Goal: Transaction & Acquisition: Purchase product/service

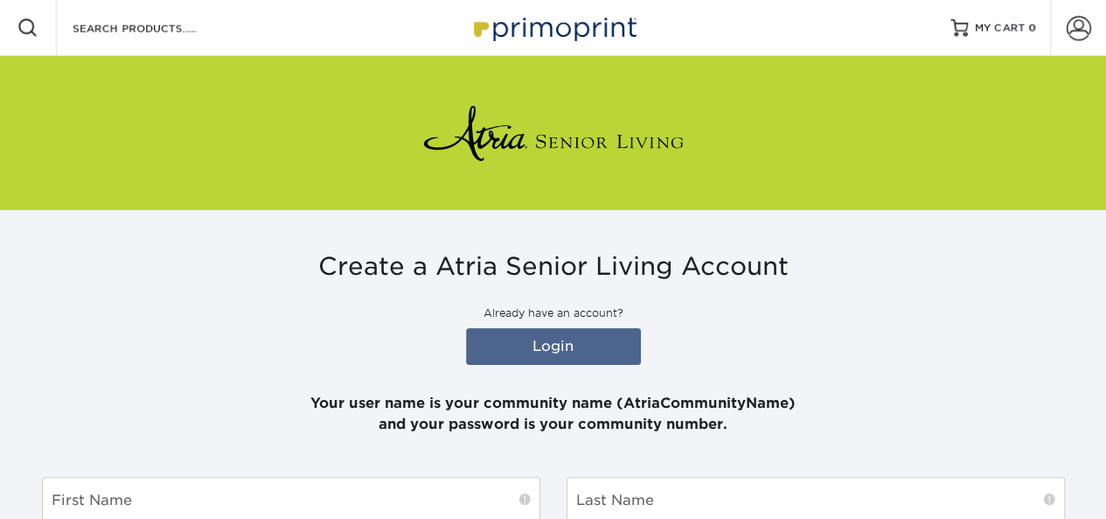
scroll to position [87, 0]
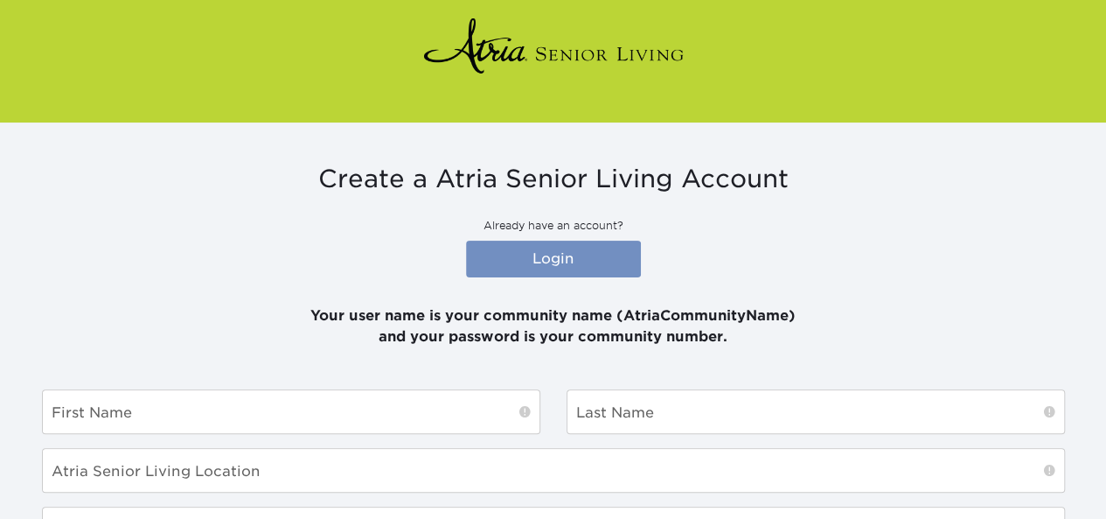
type input "[PERSON_NAME][EMAIL_ADDRESS][PERSON_NAME][DOMAIN_NAME]"
type input "denise.murphy@atriaseniorliving.com"
click at [539, 251] on link "Login" at bounding box center [553, 258] width 175 height 37
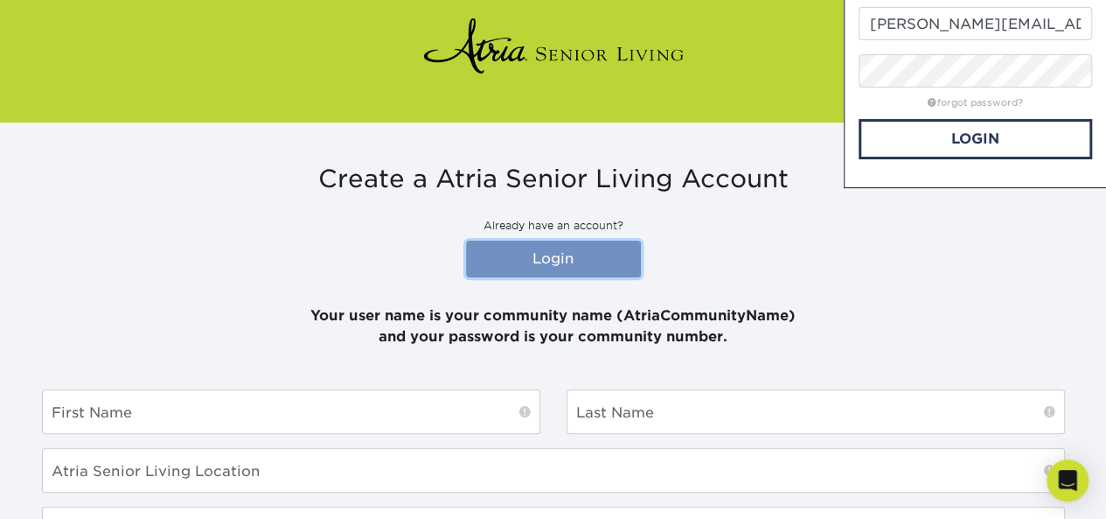
scroll to position [0, 0]
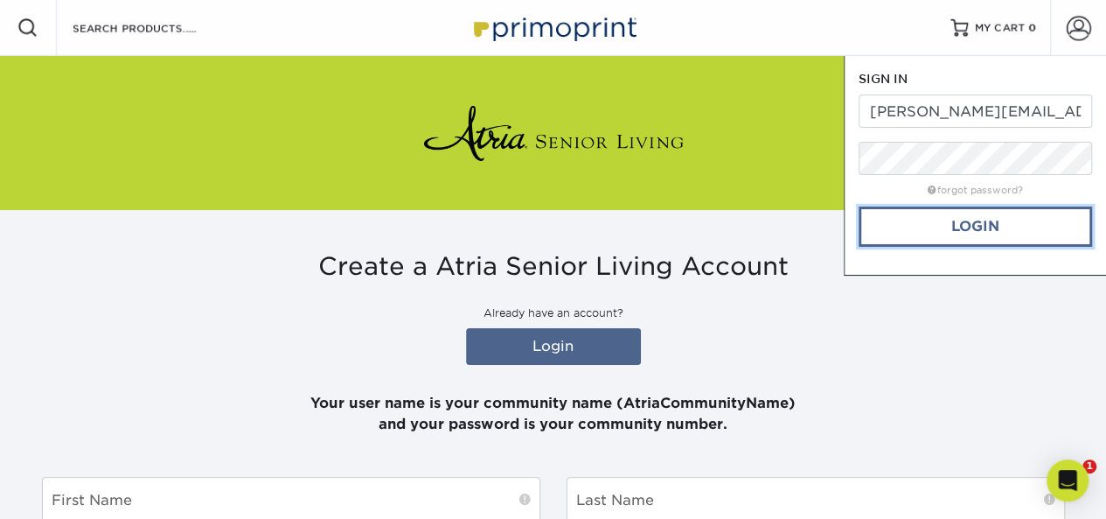
click at [884, 226] on link "Login" at bounding box center [975, 226] width 233 height 40
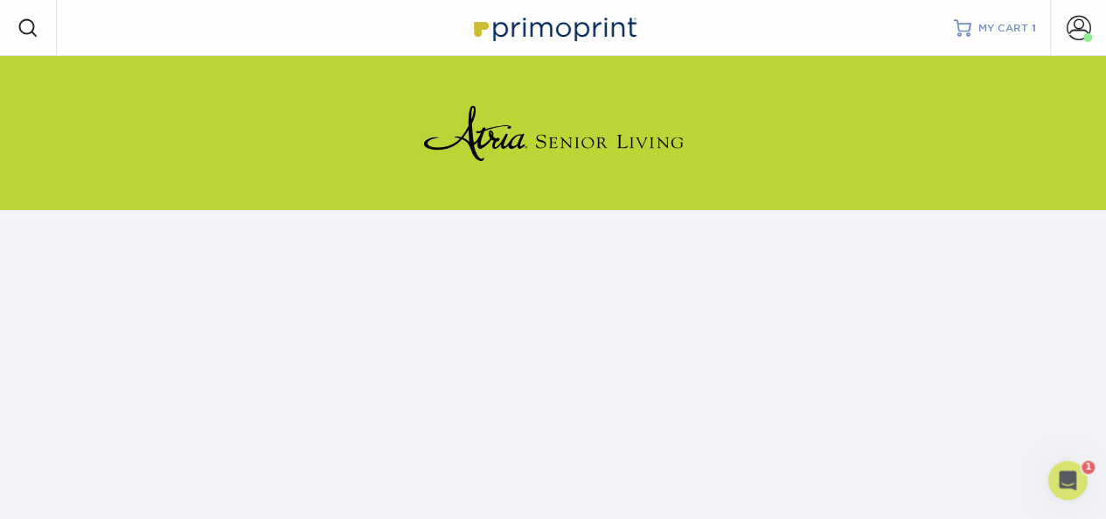
click at [1009, 30] on span "MY CART" at bounding box center [1004, 28] width 50 height 15
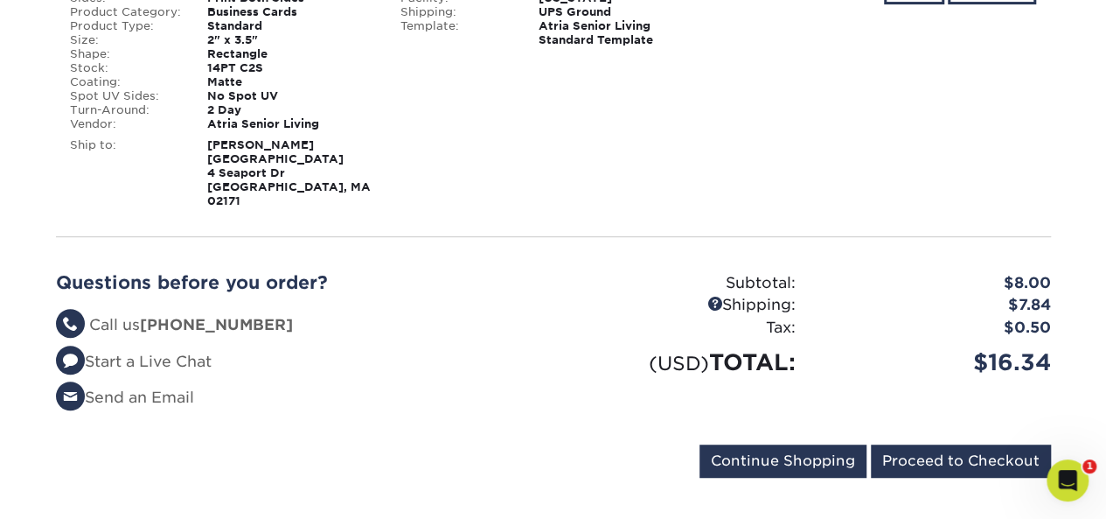
scroll to position [325, 0]
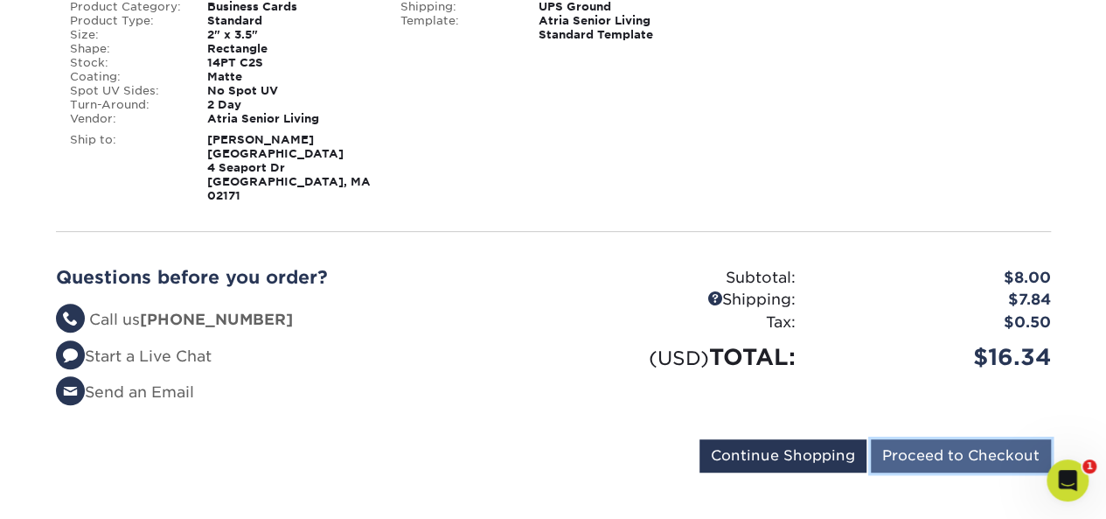
click at [943, 439] on input "Proceed to Checkout" at bounding box center [961, 455] width 180 height 33
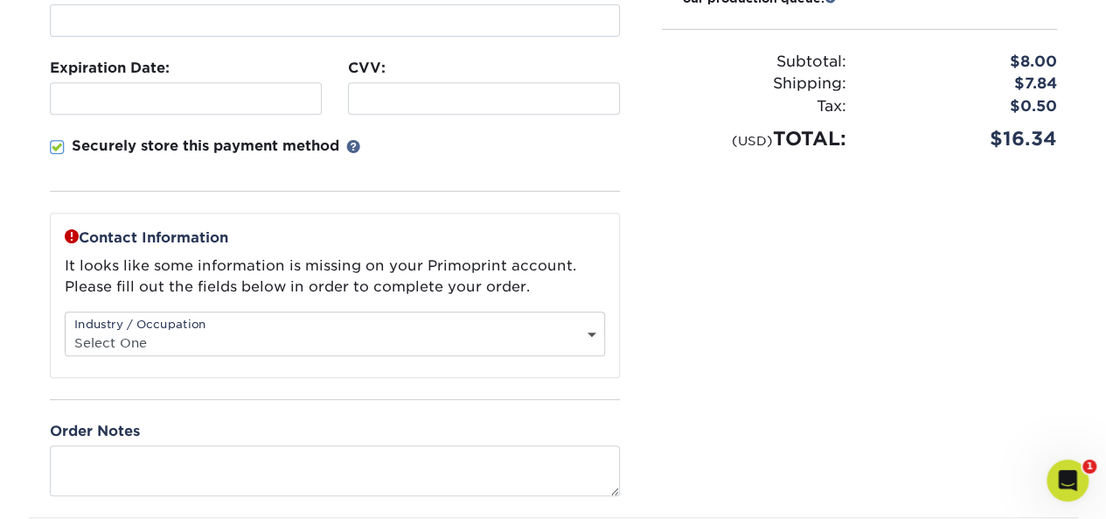
scroll to position [437, 0]
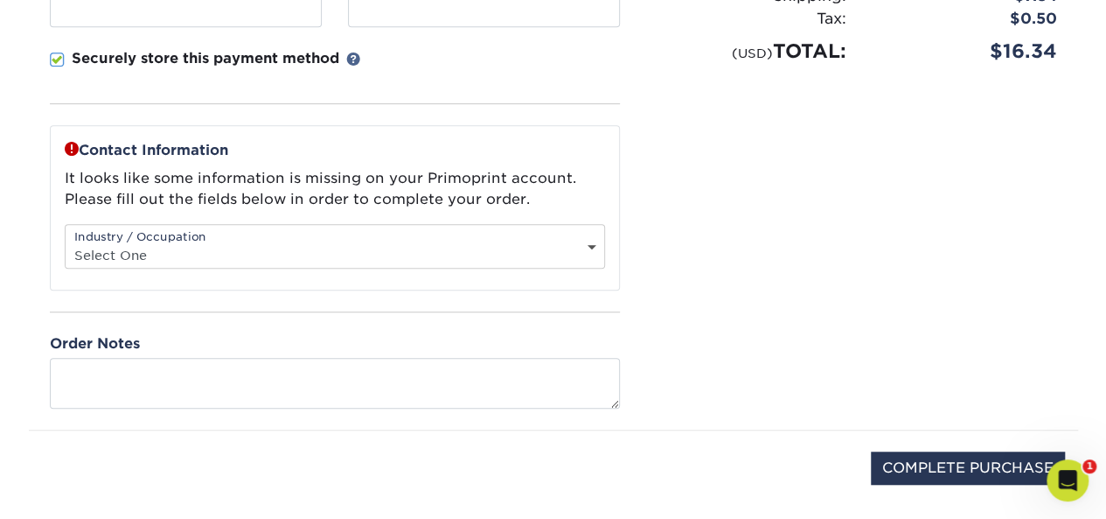
click at [586, 242] on select "Select One Administrative Executive Human Resources Construction Education Ente…" at bounding box center [335, 254] width 539 height 25
select select "2"
click at [66, 242] on select "Select One Administrative Executive Human Resources Construction Education Ente…" at bounding box center [335, 254] width 539 height 25
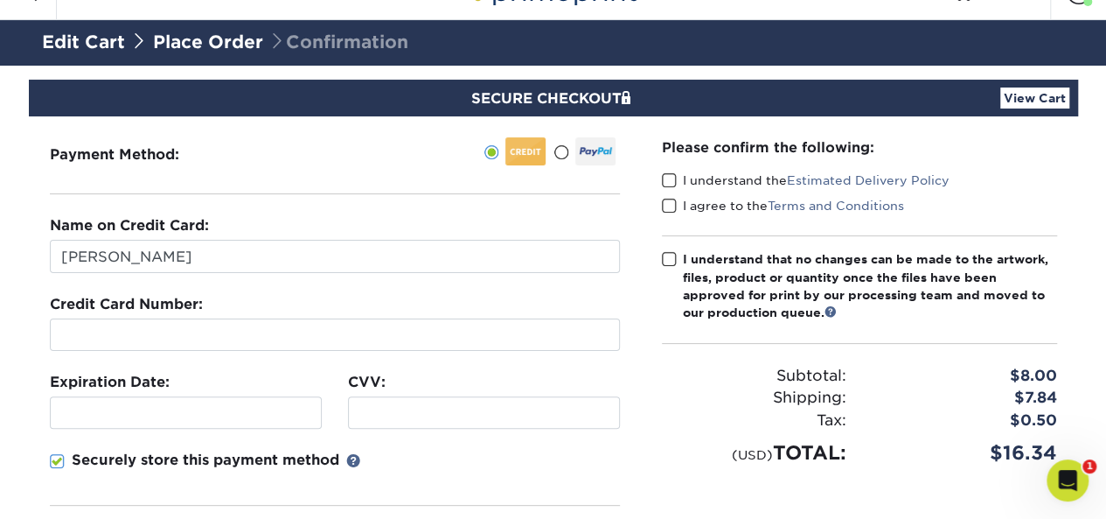
scroll to position [0, 0]
